Goal: Task Accomplishment & Management: Manage account settings

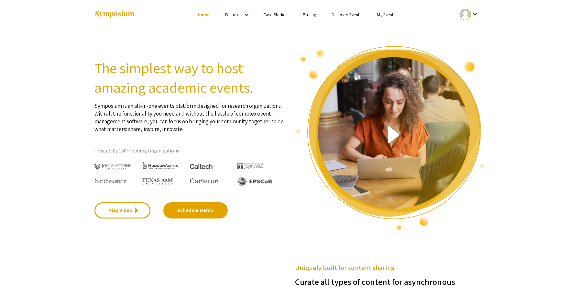
click at [477, 16] on mat-icon "keyboard_arrow_down" at bounding box center [475, 14] width 8 height 8
click at [430, 37] on div at bounding box center [290, 145] width 580 height 291
click at [393, 17] on link "My Events" at bounding box center [386, 15] width 18 height 6
click at [390, 27] on button "Events I've organized" at bounding box center [396, 29] width 55 height 16
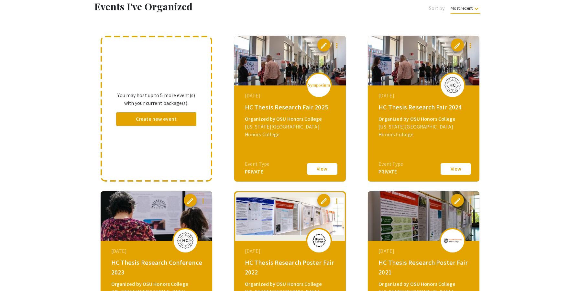
scroll to position [66, 0]
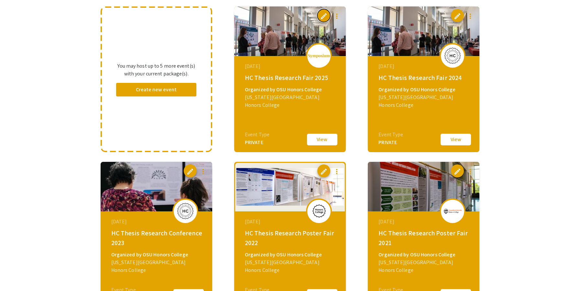
click at [320, 17] on span "edit" at bounding box center [324, 16] width 8 height 8
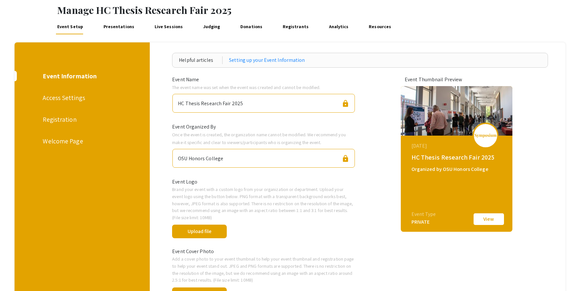
scroll to position [21, 0]
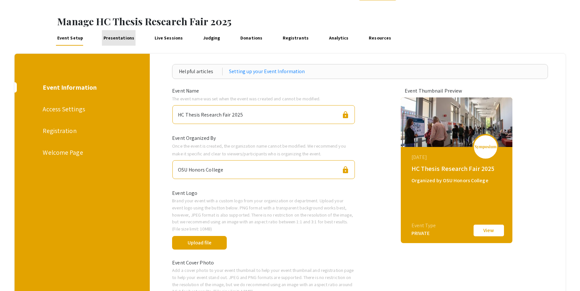
click at [118, 39] on link "Presentations" at bounding box center [119, 38] width 34 height 16
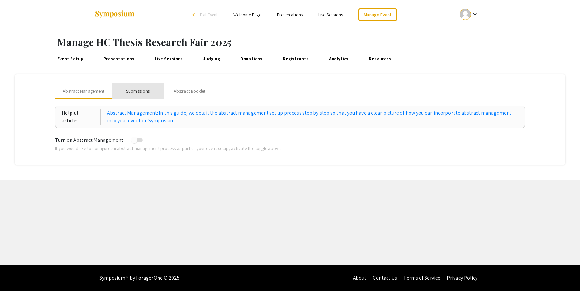
click at [137, 93] on div "Submissions" at bounding box center [138, 91] width 24 height 7
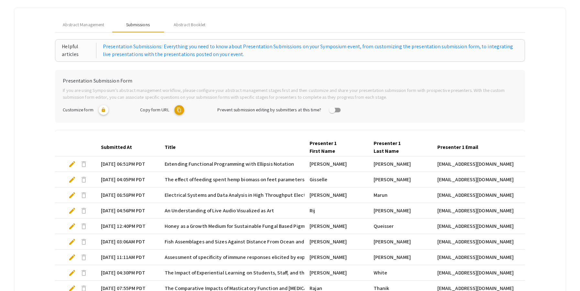
scroll to position [162, 0]
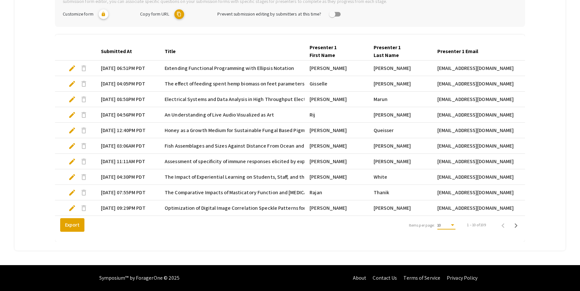
click at [453, 226] on div "Items per page:" at bounding box center [452, 225] width 3 height 2
click at [448, 238] on span "25" at bounding box center [446, 237] width 18 height 12
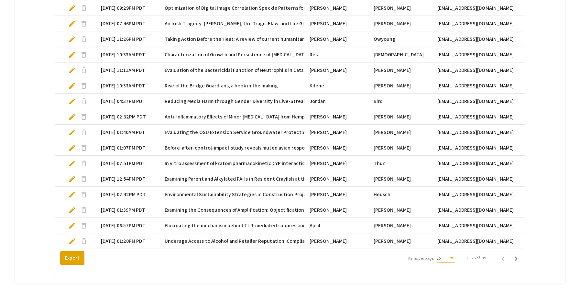
scroll to position [395, 0]
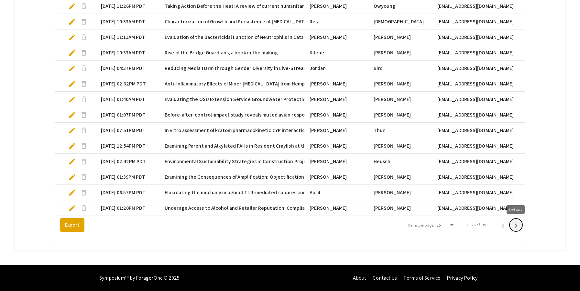
click at [518, 226] on icon "Next page" at bounding box center [516, 225] width 9 height 9
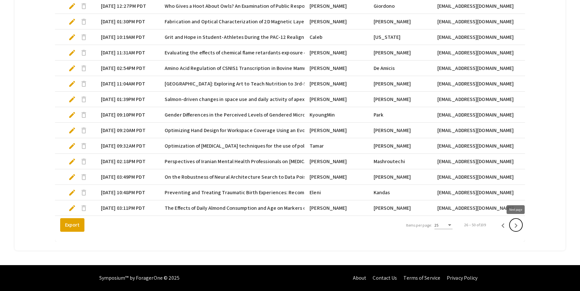
click at [518, 227] on icon "Next page" at bounding box center [516, 225] width 9 height 9
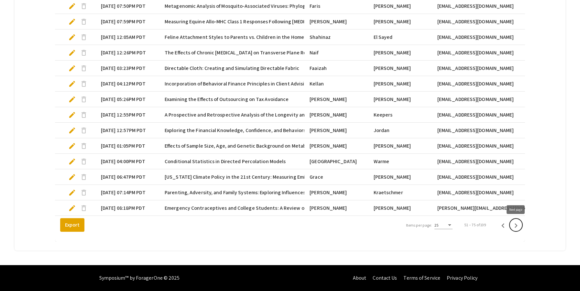
click at [515, 226] on icon "Next page" at bounding box center [516, 225] width 9 height 9
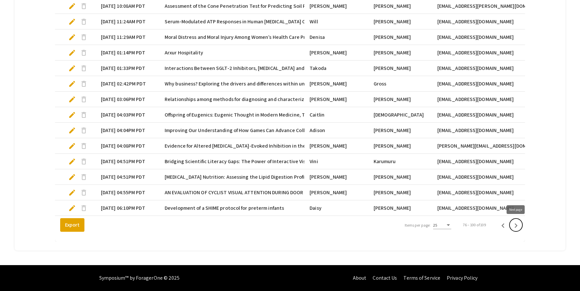
click at [516, 227] on icon "Next page" at bounding box center [516, 225] width 3 height 5
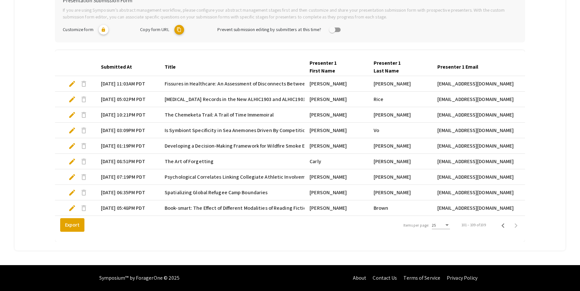
scroll to position [147, 0]
